Goal: Information Seeking & Learning: Learn about a topic

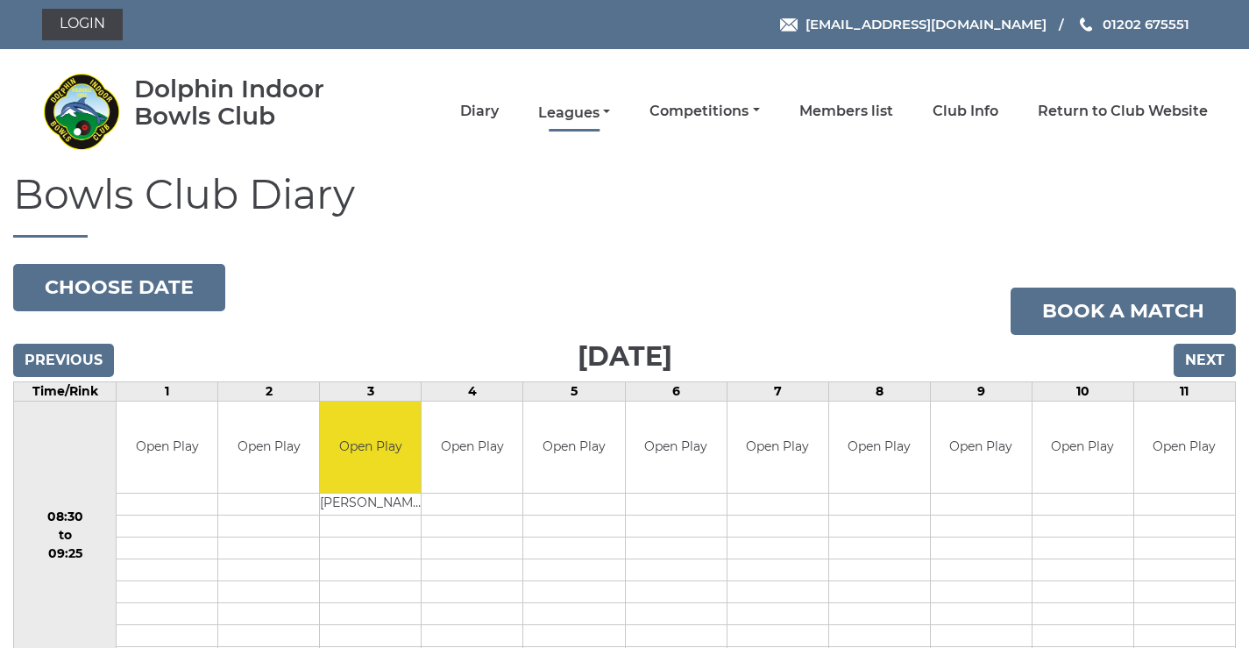
click at [593, 113] on link "Leagues" at bounding box center [574, 112] width 72 height 19
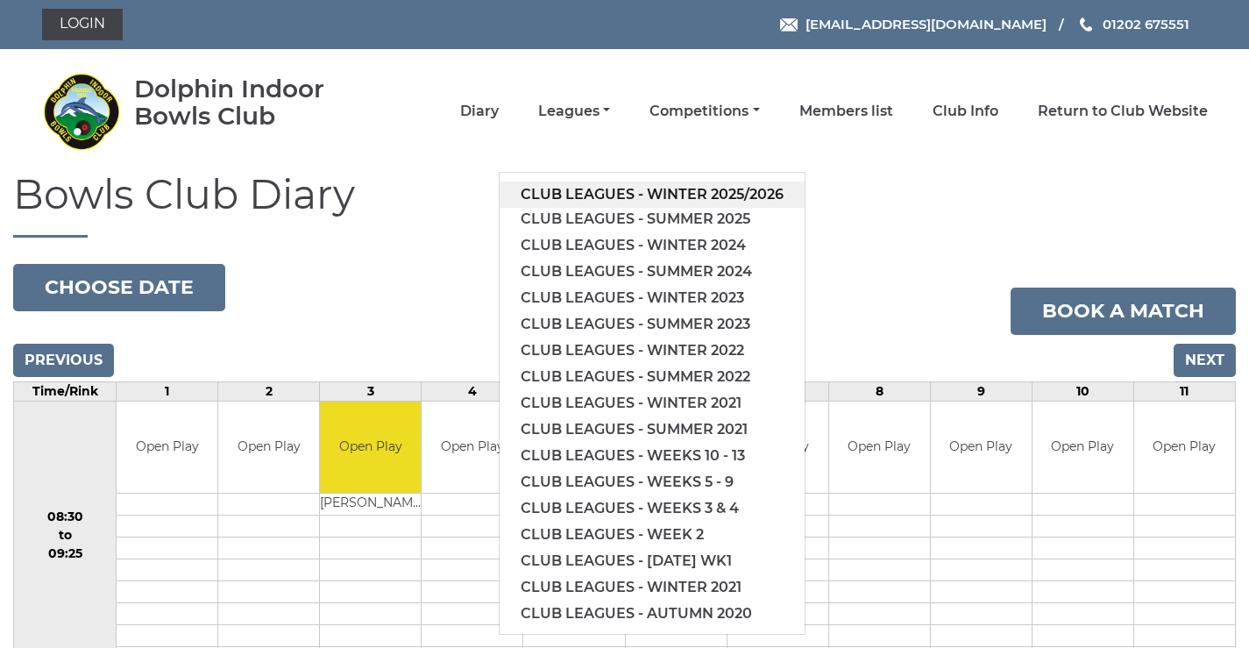
click at [588, 195] on link "Club leagues - Winter 2025/2026" at bounding box center [652, 194] width 305 height 26
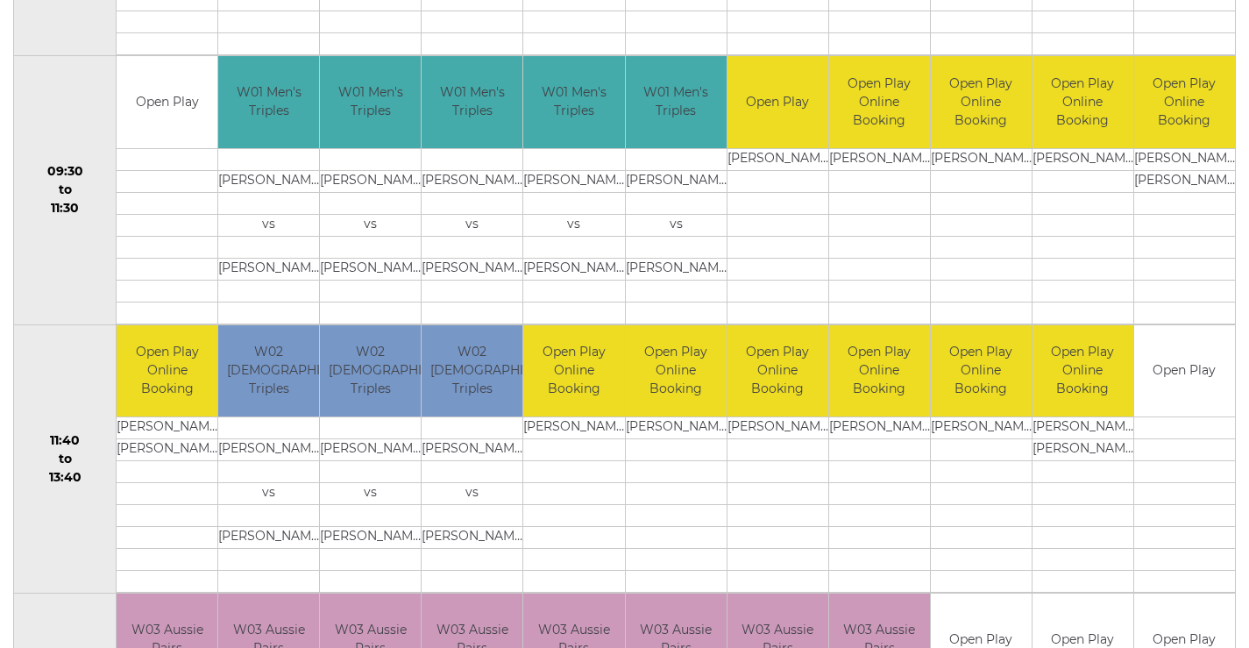
scroll to position [818, 0]
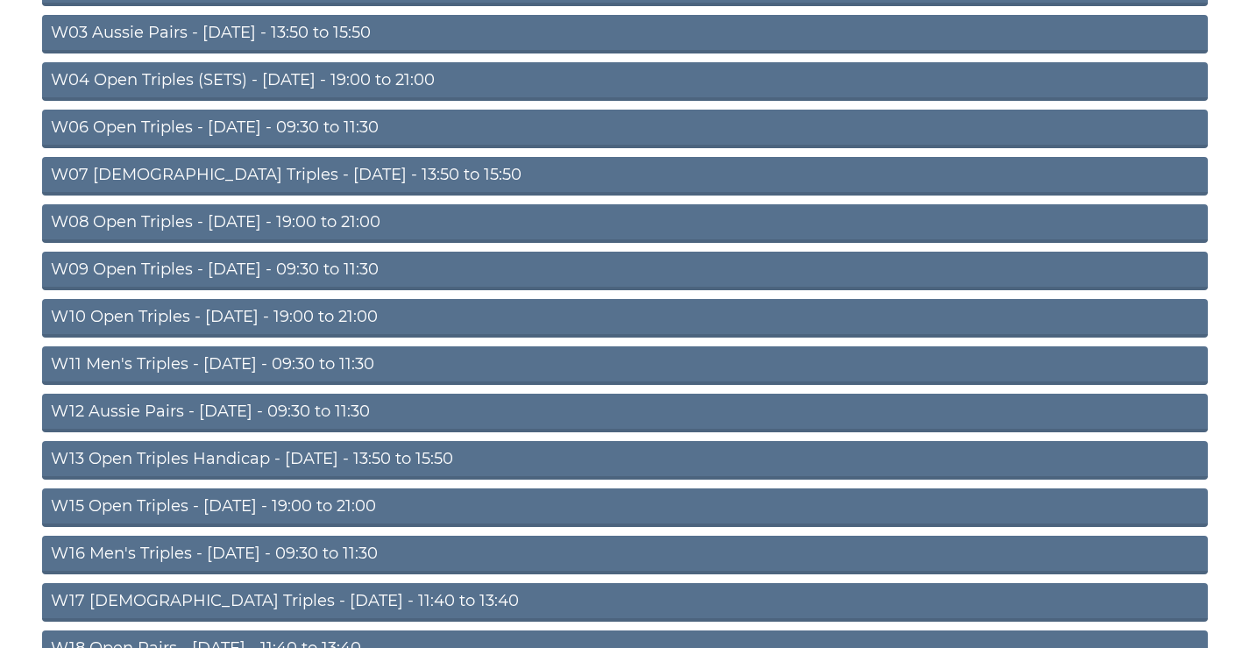
scroll to position [156, 0]
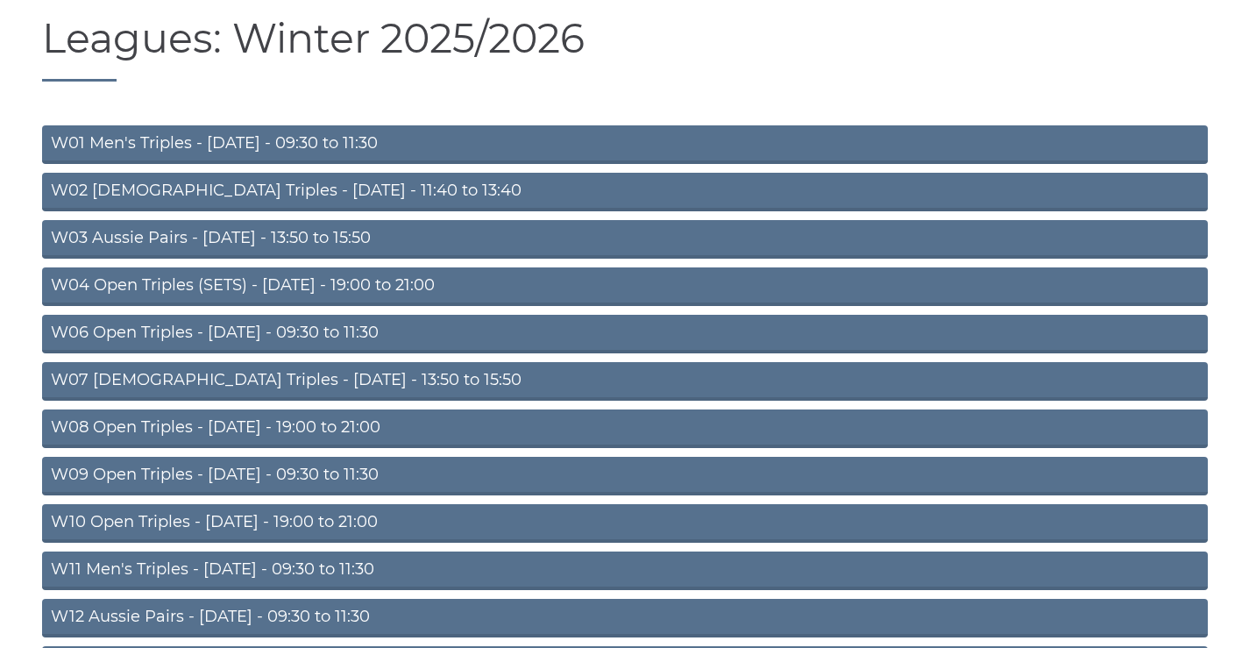
click at [249, 147] on link "W01 Men's Triples - Monday - 09:30 to 11:30" at bounding box center [625, 144] width 1166 height 39
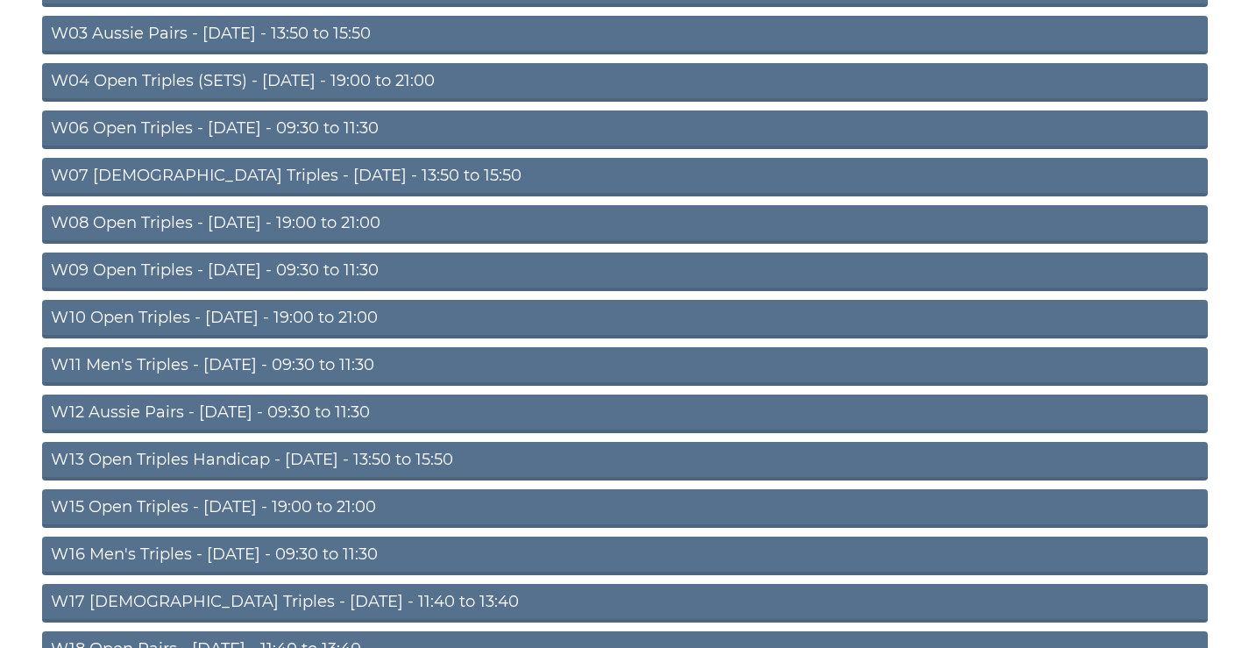
click at [321, 409] on link "W12 Aussie Pairs - [DATE] - 09:30 to 11:30" at bounding box center [625, 413] width 1166 height 39
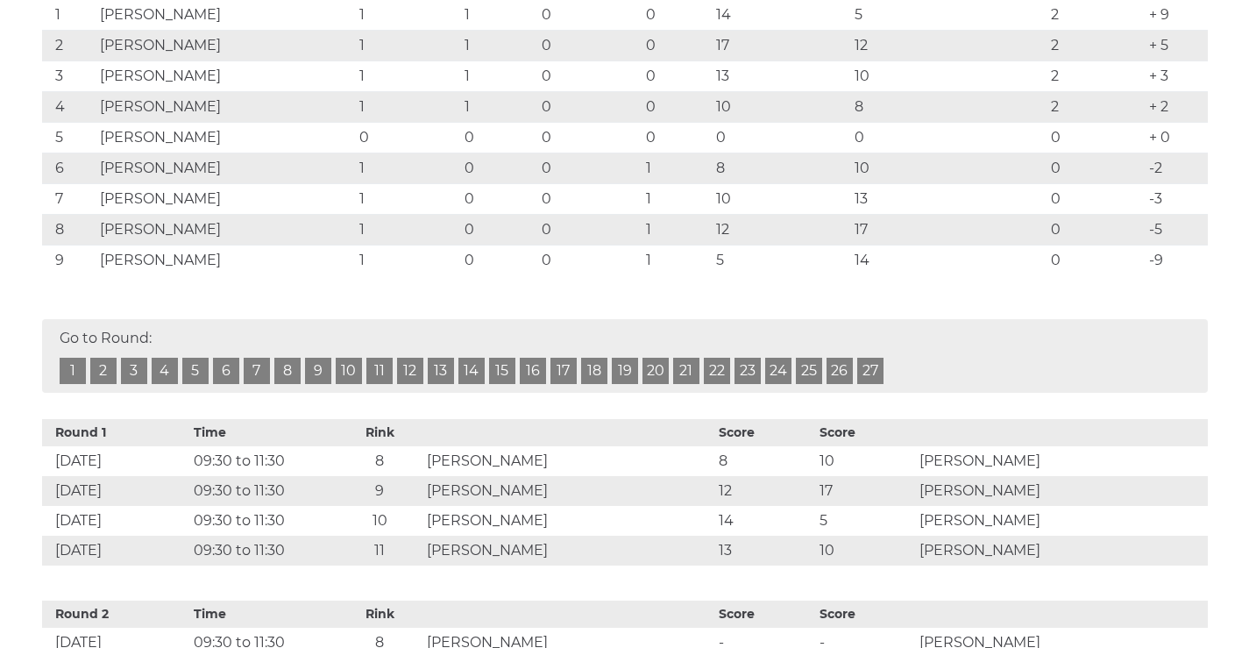
scroll to position [204, 0]
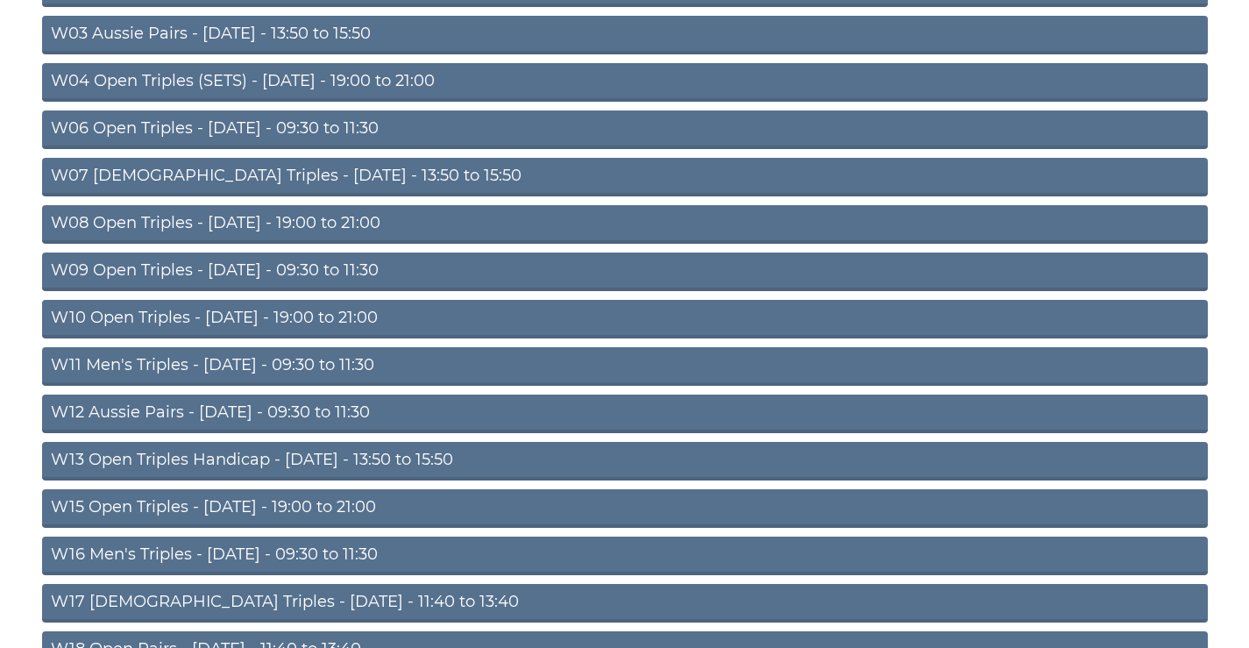
scroll to position [565, 0]
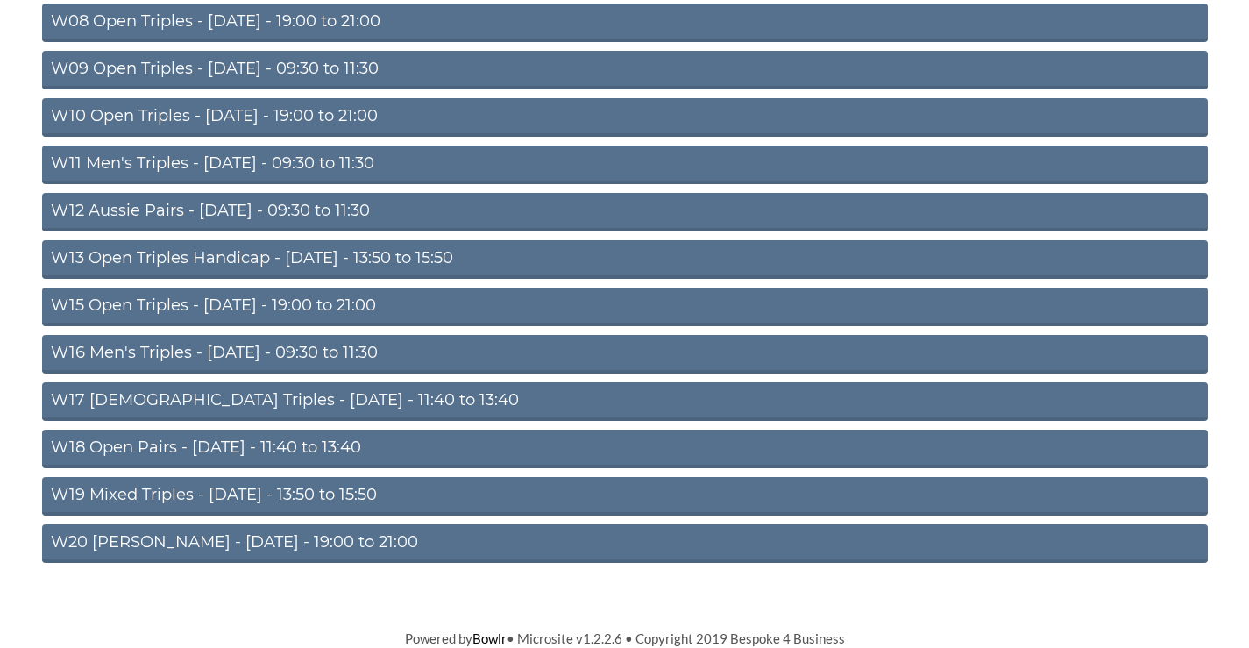
click at [214, 350] on link "W16 Men's Triples - Friday - 09:30 to 11:30" at bounding box center [625, 354] width 1166 height 39
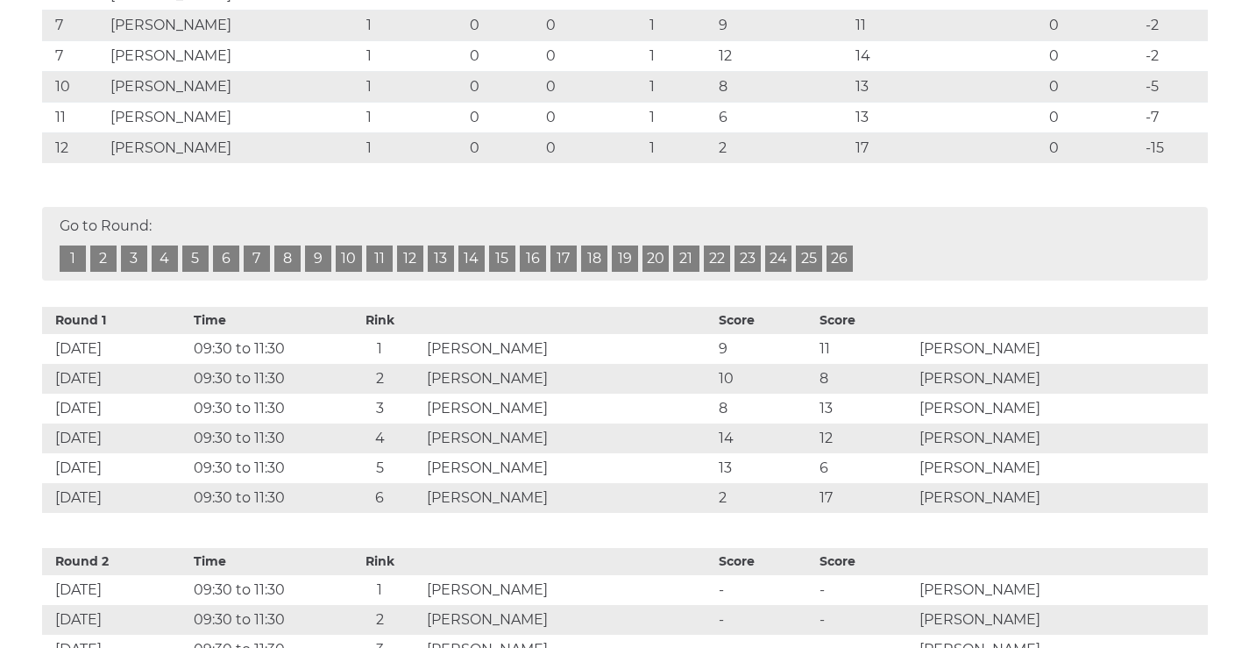
scroll to position [818, 0]
